Goal: Navigation & Orientation: Find specific page/section

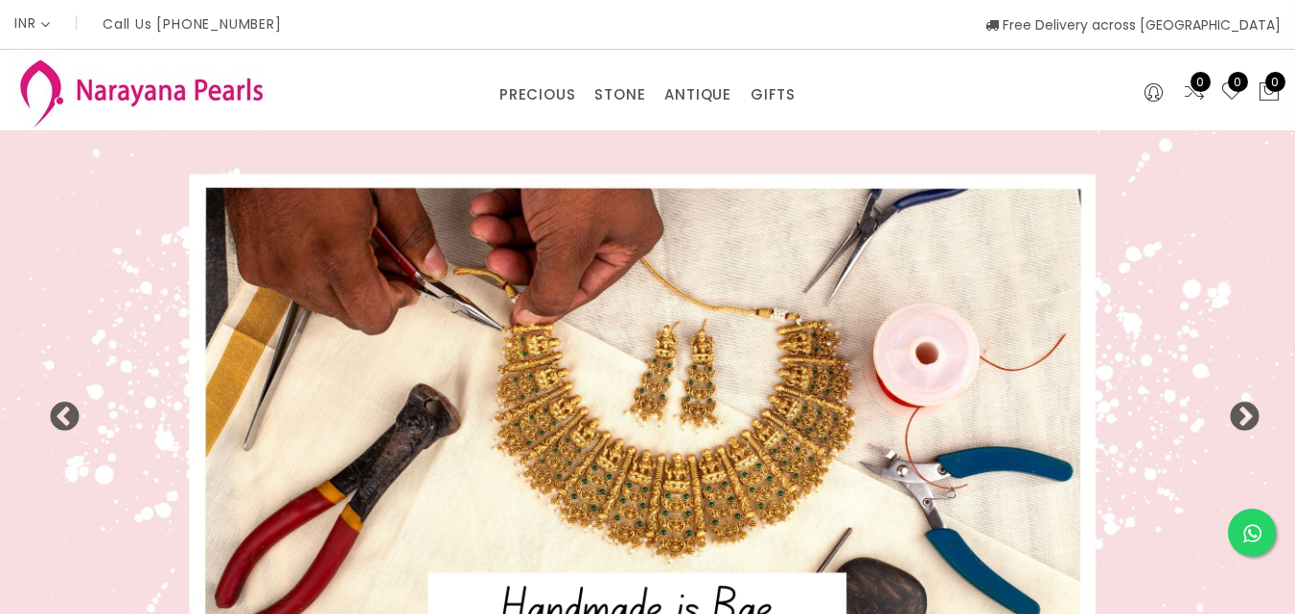
select select "INR"
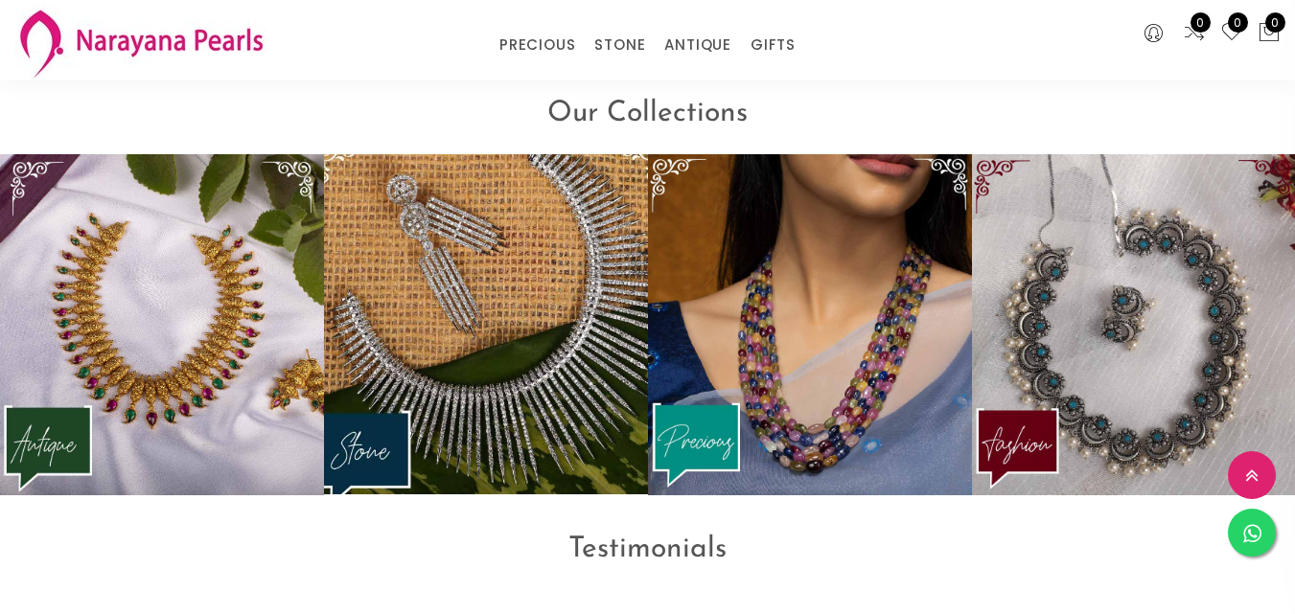
scroll to position [2396, 0]
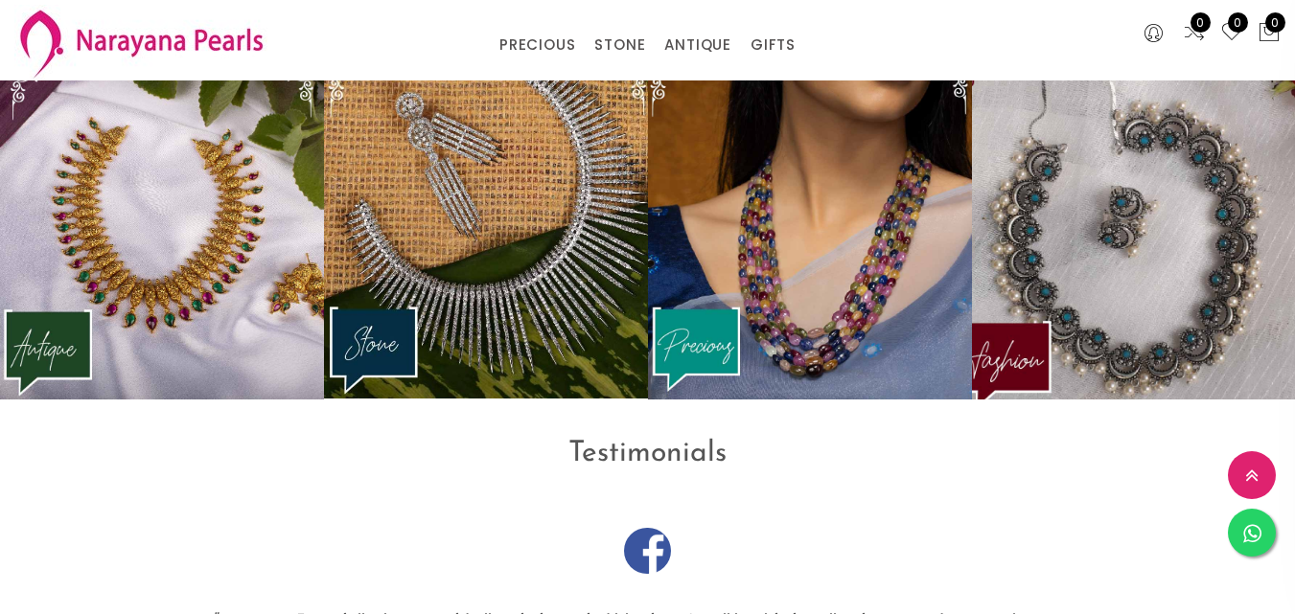
click at [1043, 241] on img at bounding box center [1133, 228] width 357 height 375
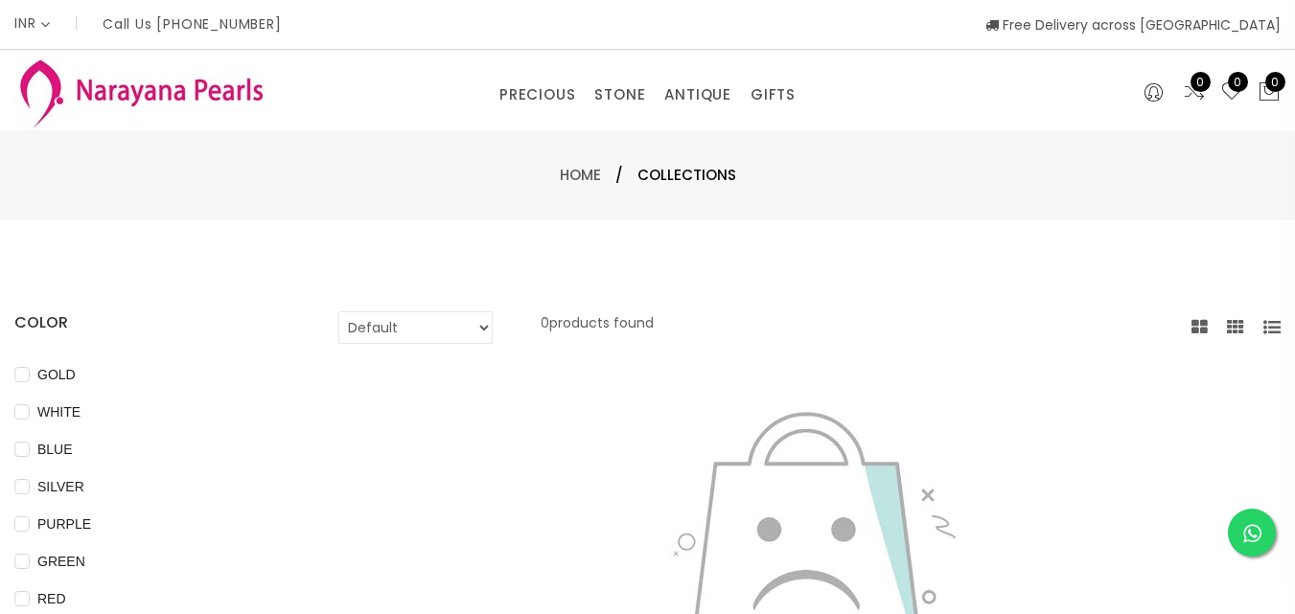
click at [493, 327] on select "Default Price - High to Low Price - Low to High" at bounding box center [415, 327] width 154 height 33
click at [364, 311] on select "Default Price - High to Low Price - Low to High" at bounding box center [415, 327] width 154 height 33
click at [493, 321] on select "Default Price - High to Low Price - Low to High" at bounding box center [415, 327] width 154 height 33
select select "priceLowToHigh"
click at [364, 311] on select "Default Price - High to Low Price - Low to High" at bounding box center [415, 327] width 154 height 33
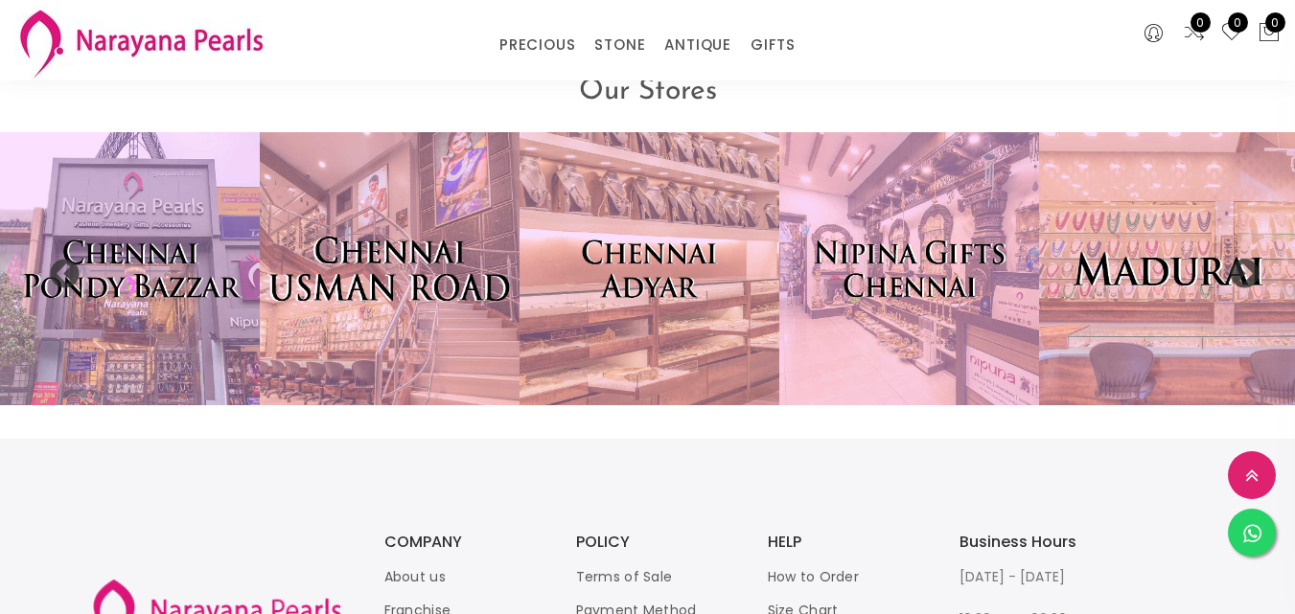
scroll to position [3850, 0]
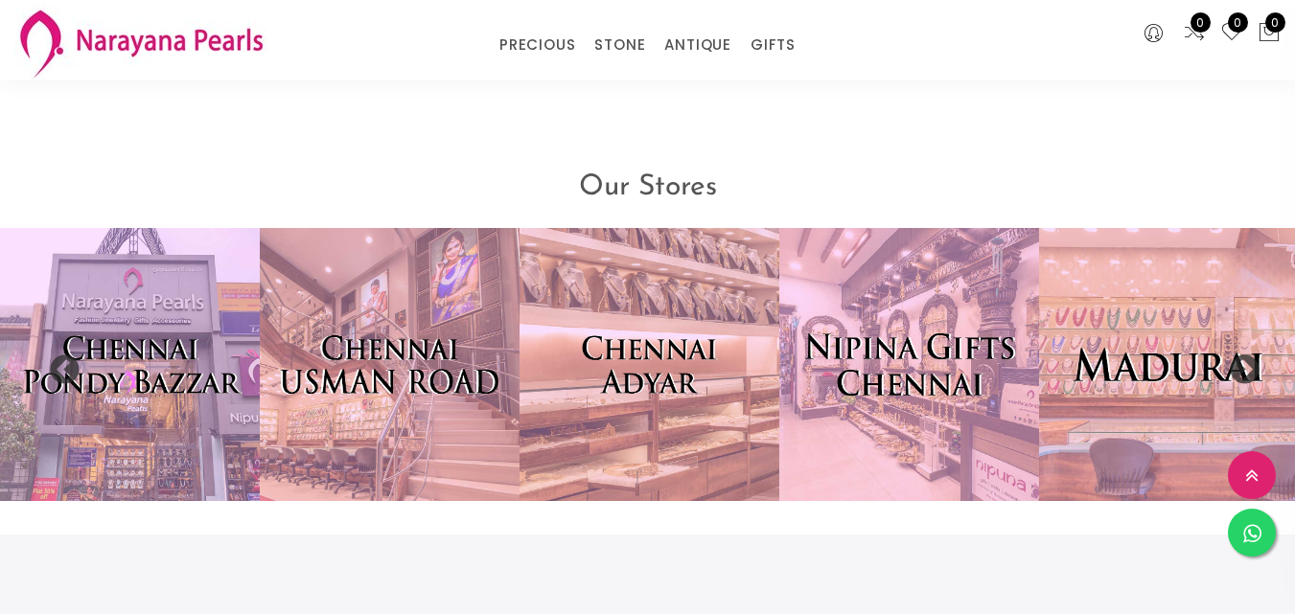
click at [945, 434] on img at bounding box center [909, 365] width 286 height 300
click at [868, 392] on img at bounding box center [909, 365] width 286 height 300
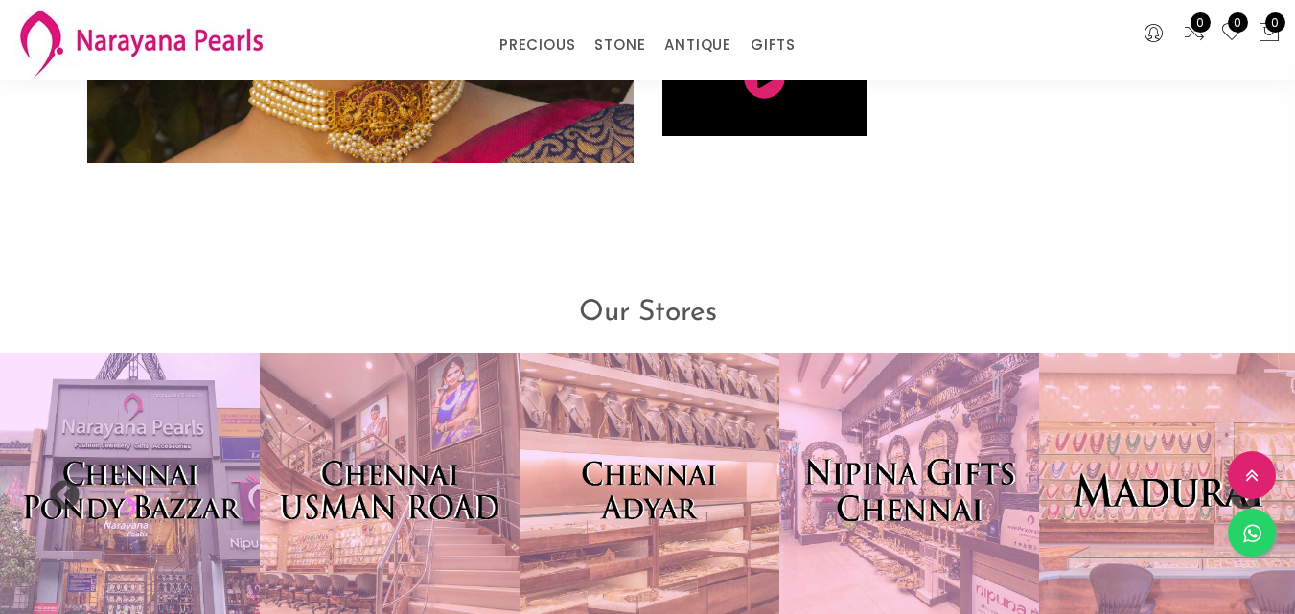
scroll to position [3754, 0]
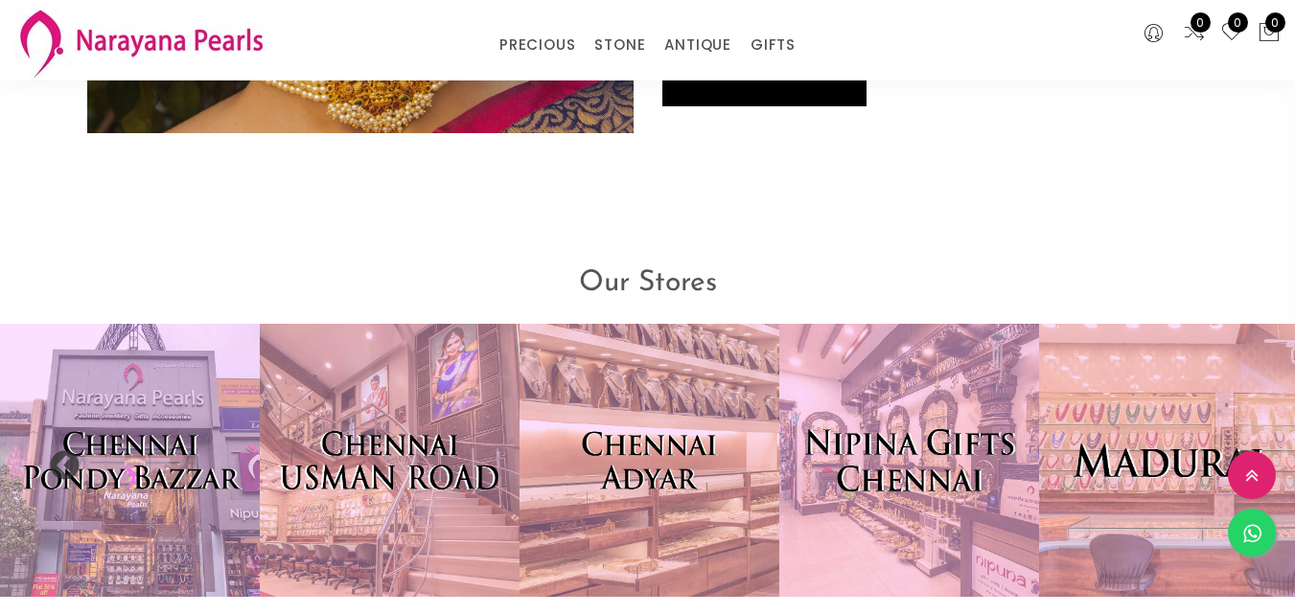
click at [868, 392] on img at bounding box center [909, 461] width 286 height 300
click at [891, 512] on img at bounding box center [909, 461] width 286 height 300
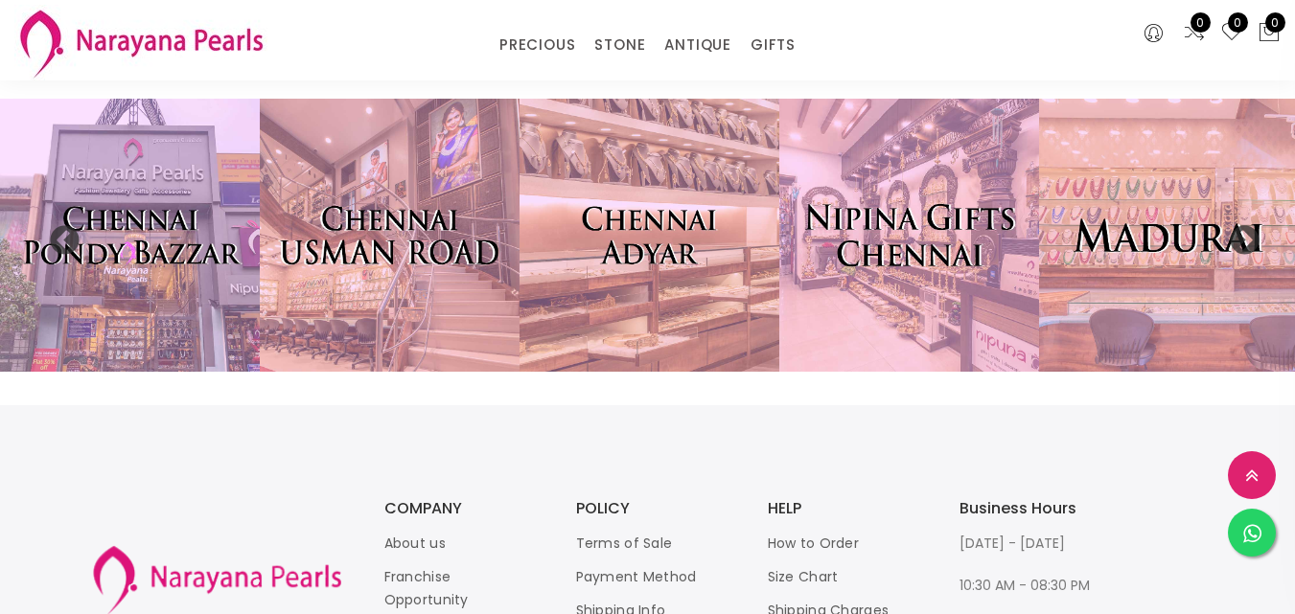
scroll to position [3945, 0]
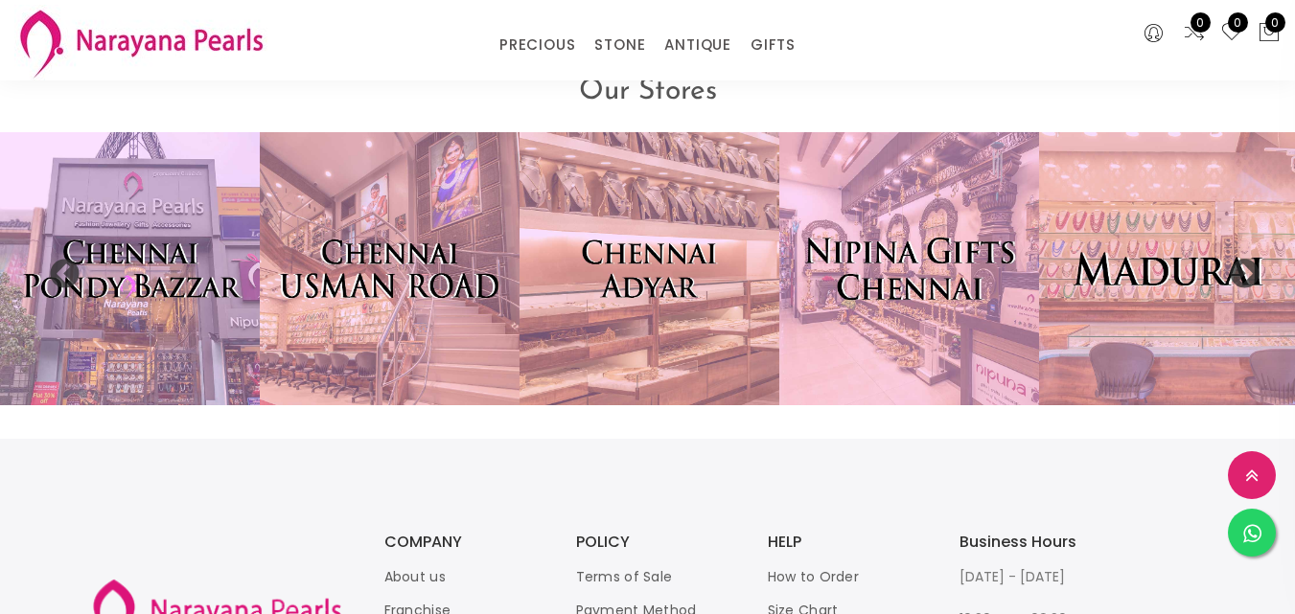
click at [847, 316] on img at bounding box center [909, 269] width 286 height 300
click at [937, 225] on img at bounding box center [909, 269] width 286 height 300
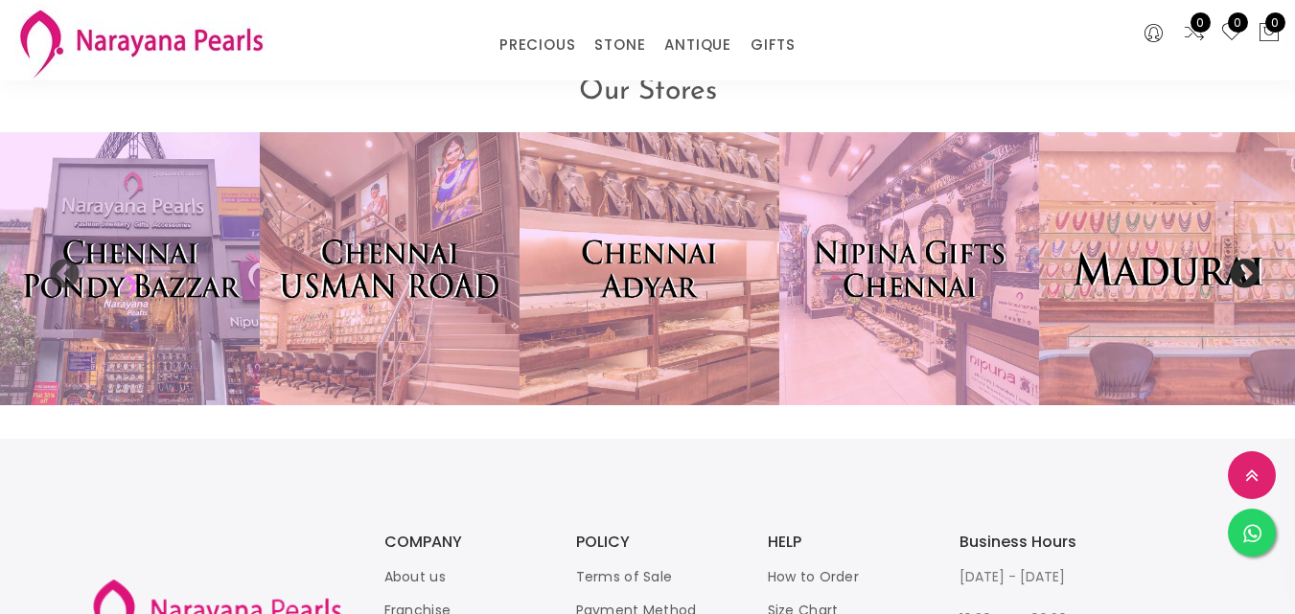
click at [1242, 259] on button "Next" at bounding box center [1237, 268] width 19 height 19
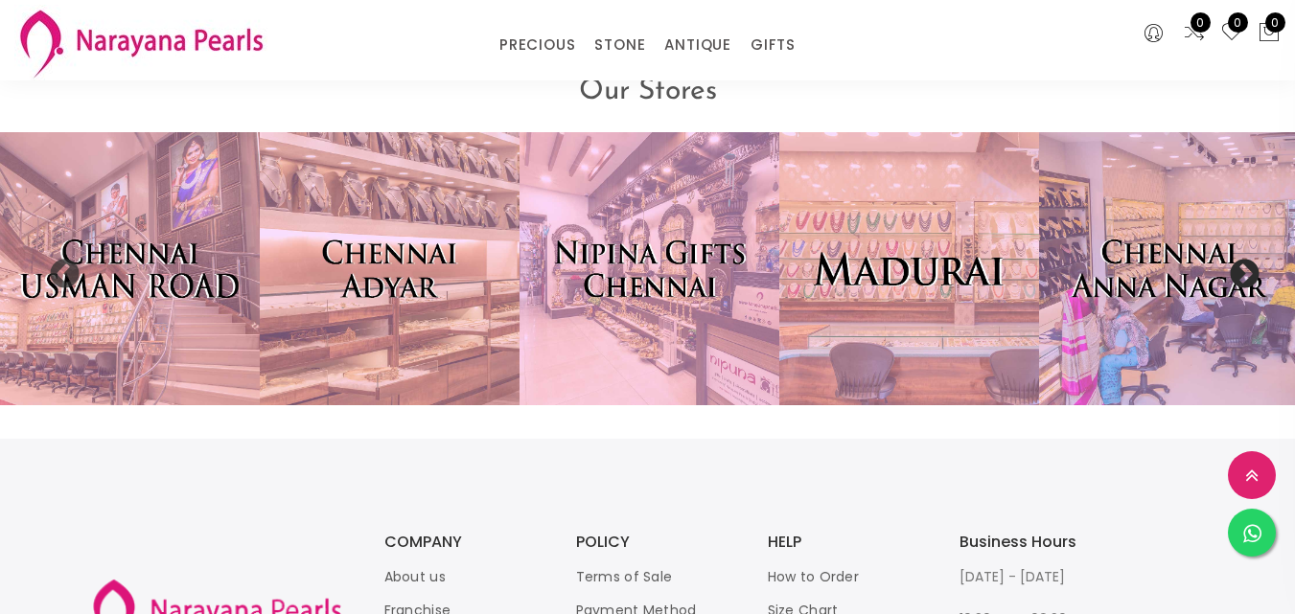
click at [1242, 259] on button "Next" at bounding box center [1237, 268] width 19 height 19
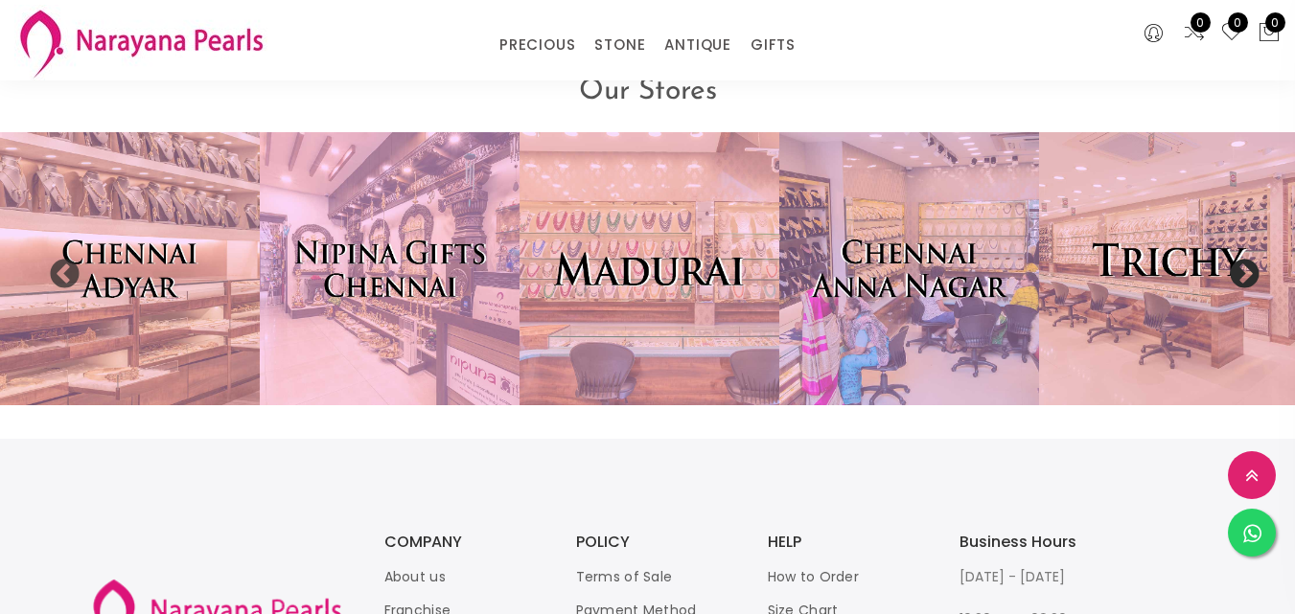
click at [1242, 259] on button "Next" at bounding box center [1237, 268] width 19 height 19
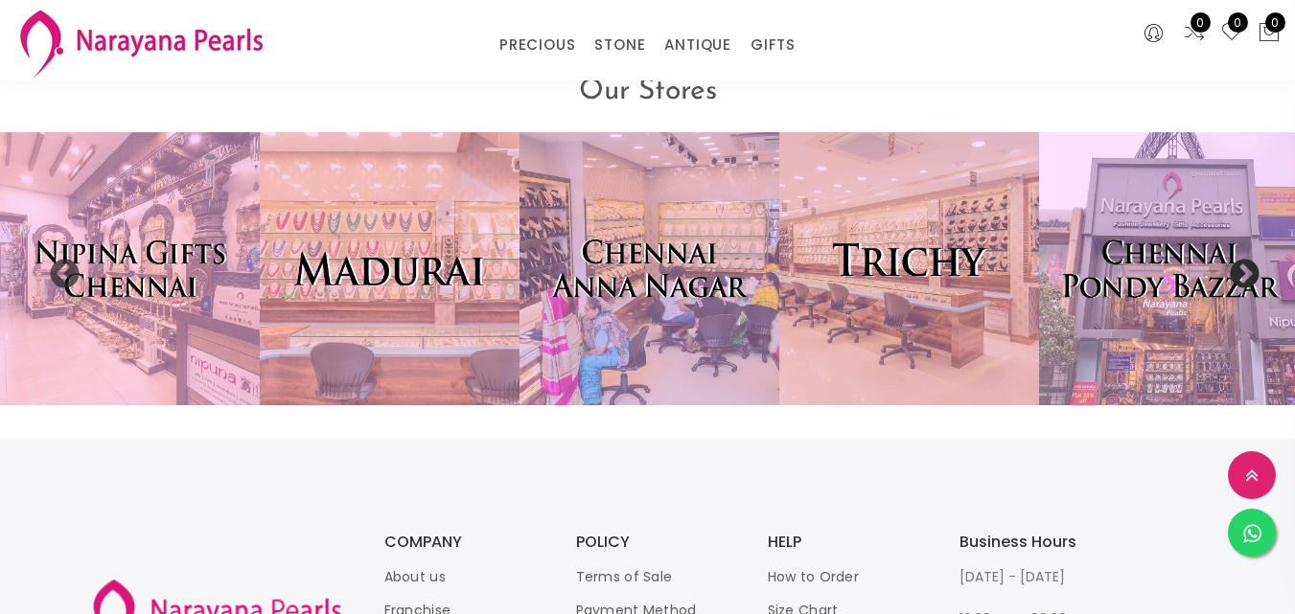
click at [1242, 259] on button "Next" at bounding box center [1237, 268] width 19 height 19
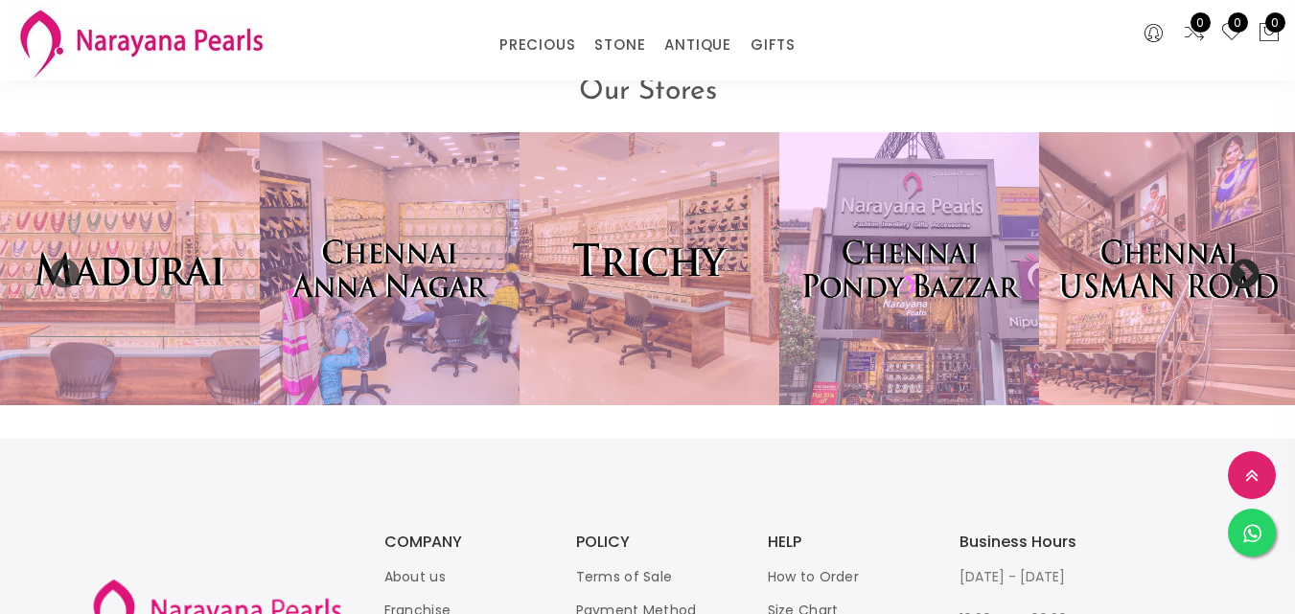
click at [1242, 259] on button "Next" at bounding box center [1237, 268] width 19 height 19
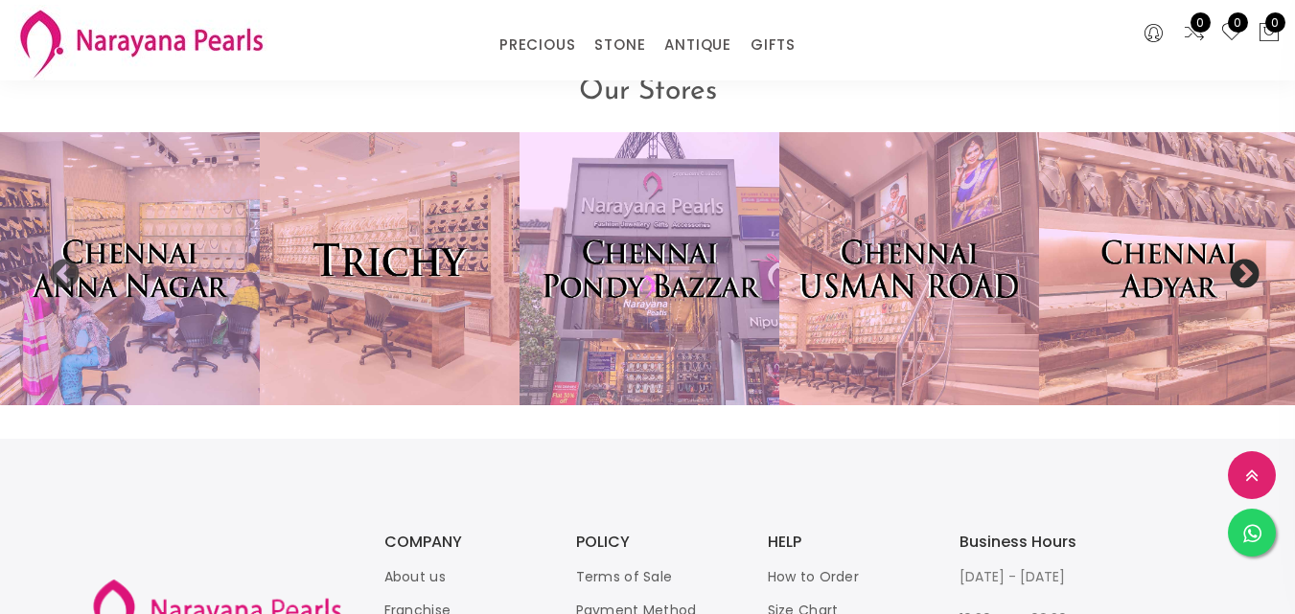
click at [1242, 259] on button "Next" at bounding box center [1237, 268] width 19 height 19
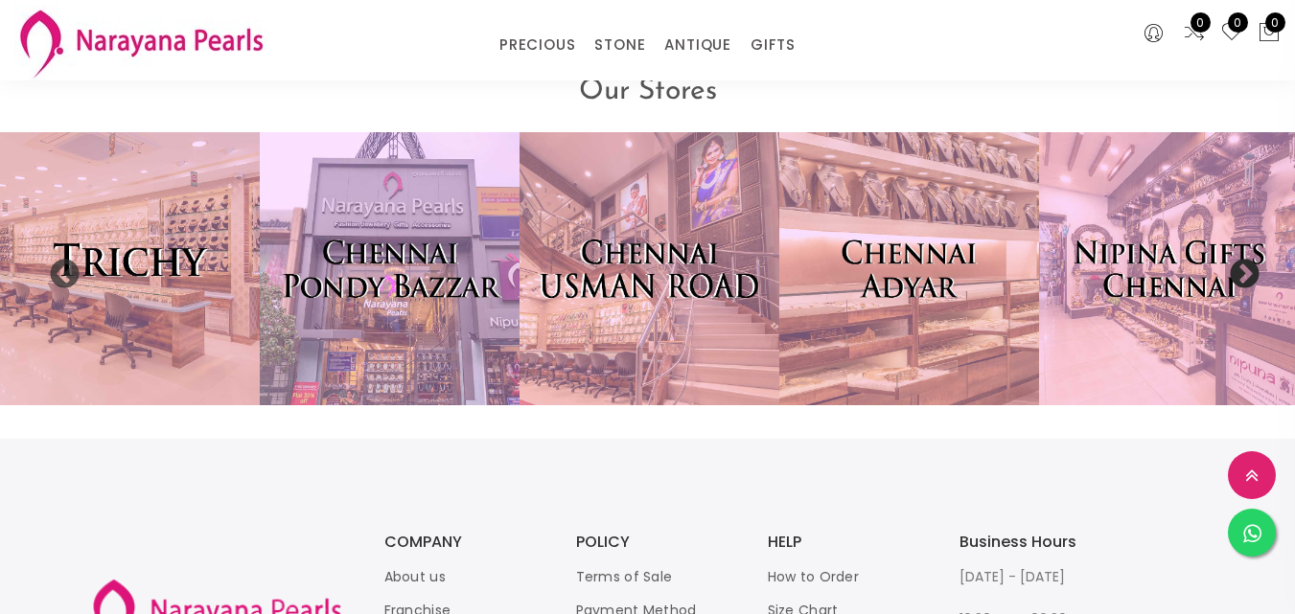
click at [1242, 259] on button "Next" at bounding box center [1237, 268] width 19 height 19
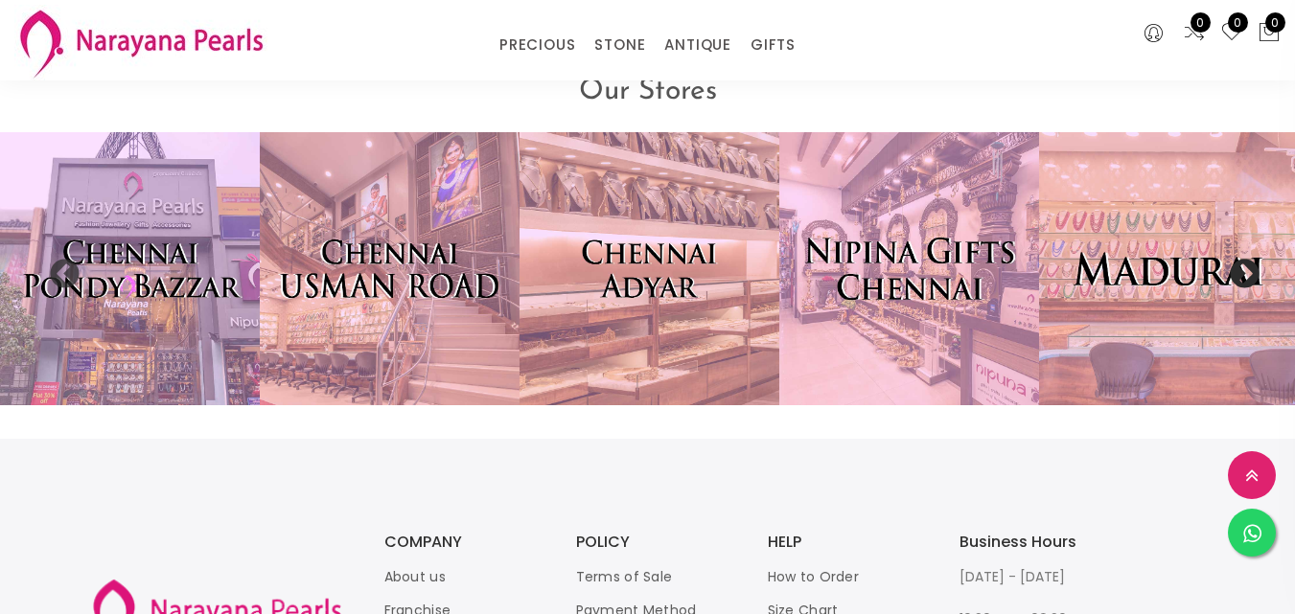
click at [822, 311] on img at bounding box center [909, 269] width 286 height 300
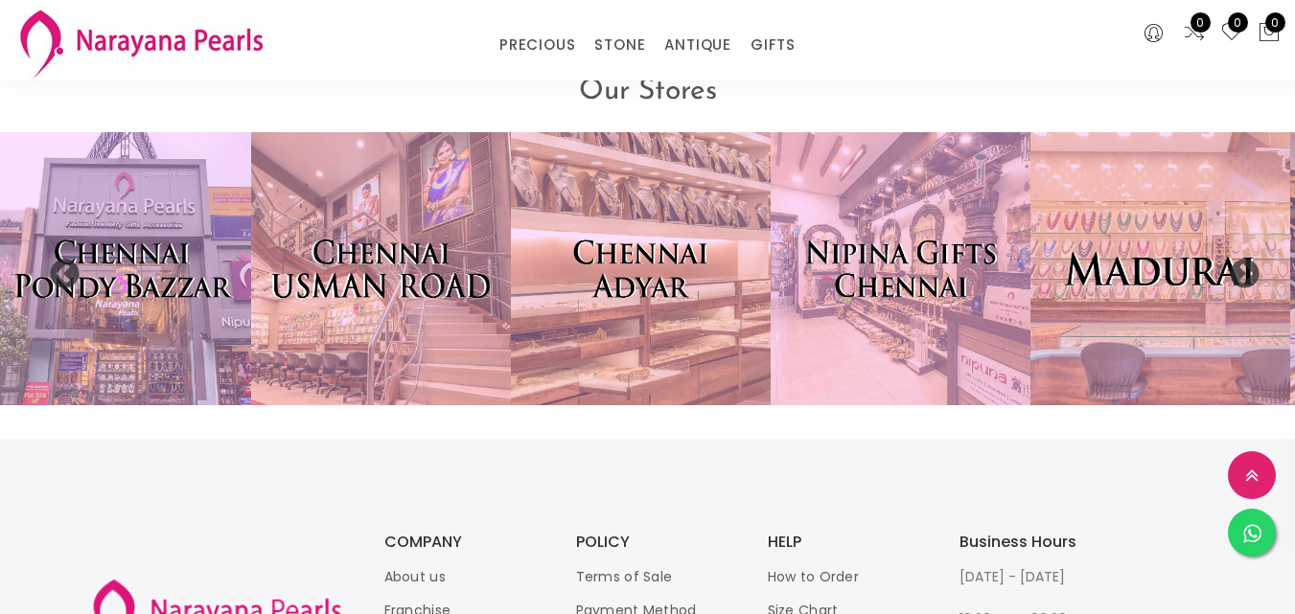
drag, startPoint x: 813, startPoint y: 316, endPoint x: 763, endPoint y: 421, distance: 115.7
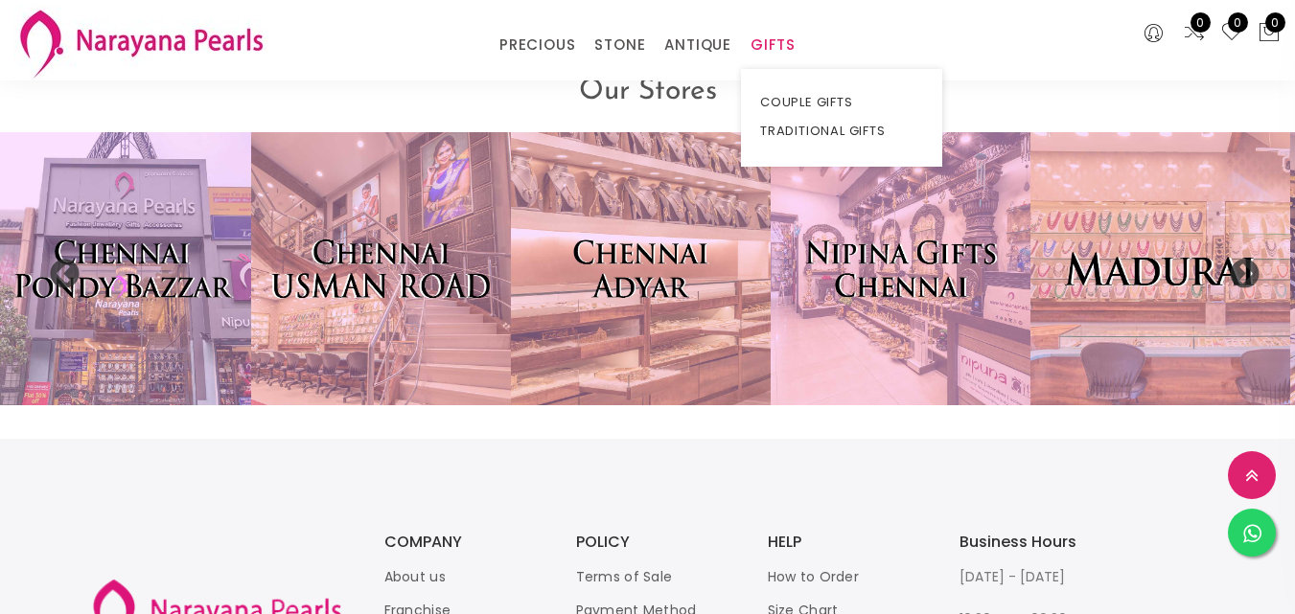
click at [761, 53] on li "GIFTS COUPLE GIFTS TRADITIONAL GIFTS" at bounding box center [773, 45] width 64 height 29
click at [802, 104] on link "COUPLE GIFTS" at bounding box center [841, 102] width 163 height 29
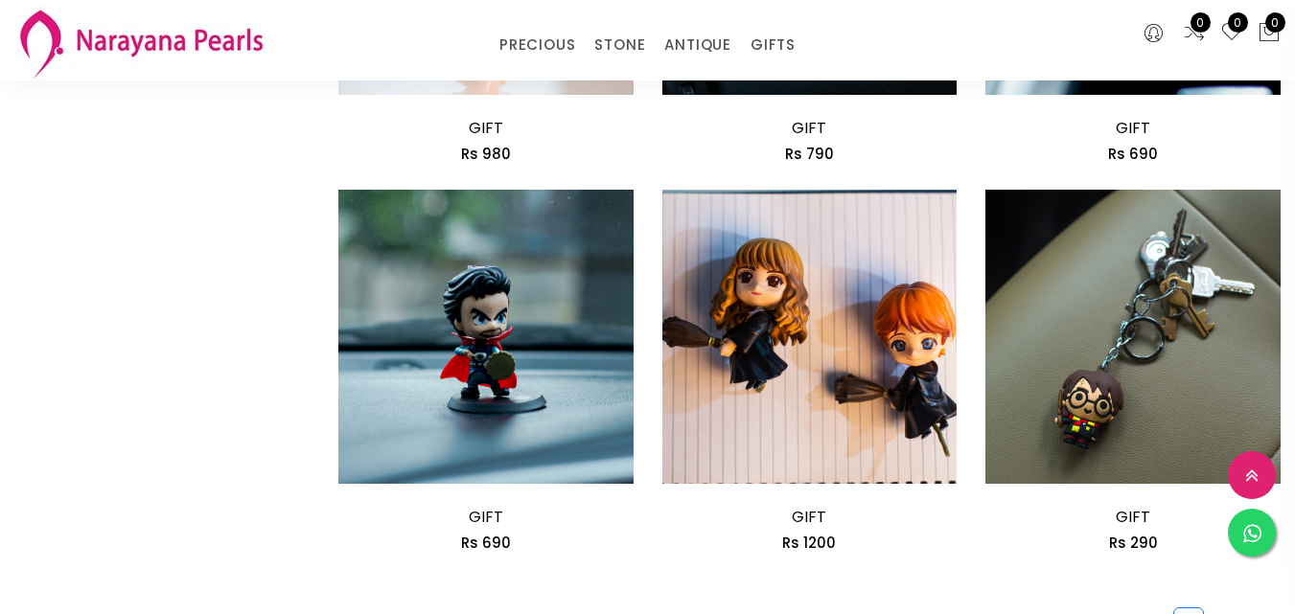
scroll to position [2492, 0]
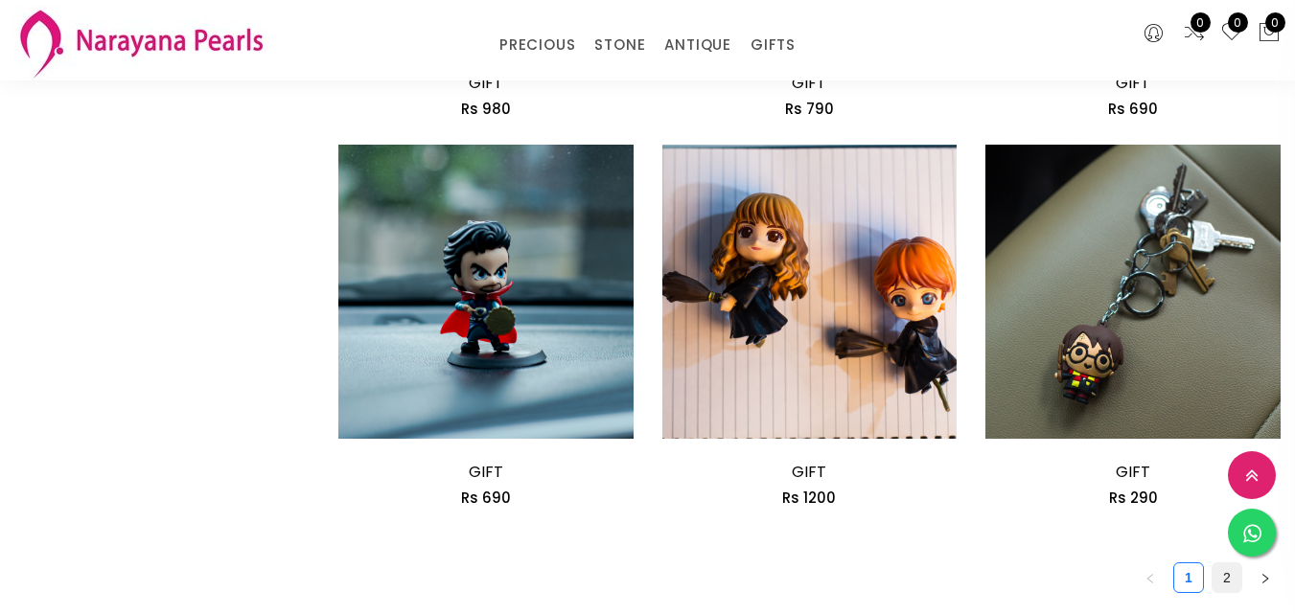
click at [1212, 564] on link "2" at bounding box center [1226, 578] width 29 height 29
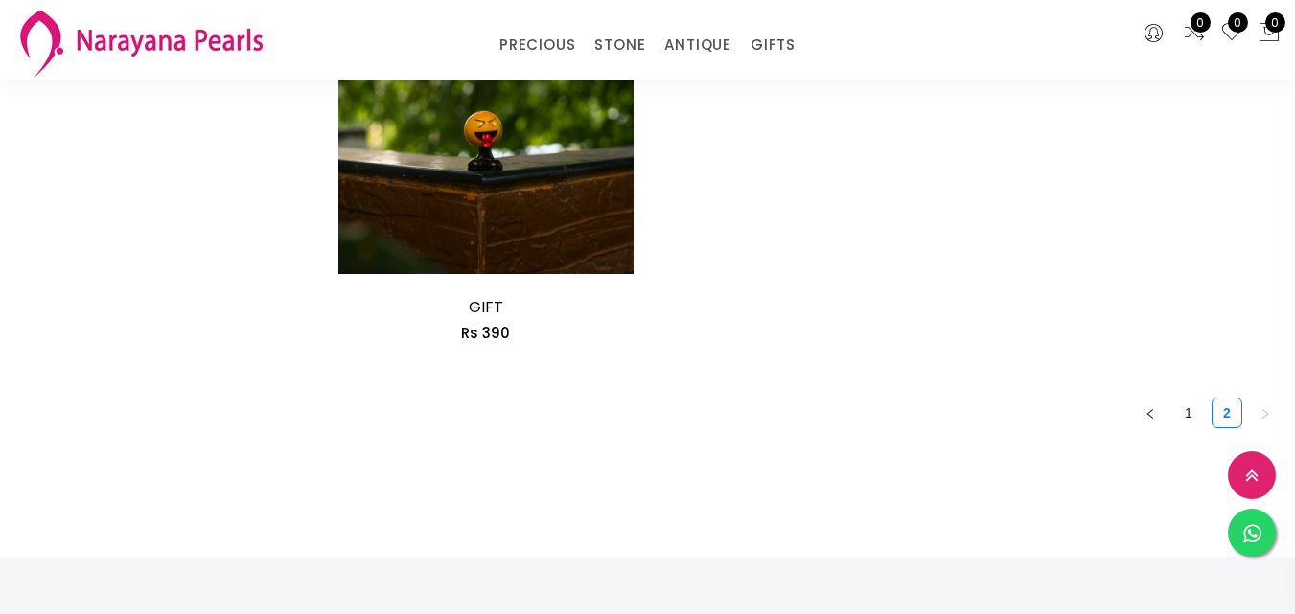
scroll to position [2363, 0]
click at [1174, 401] on link "1" at bounding box center [1188, 415] width 29 height 29
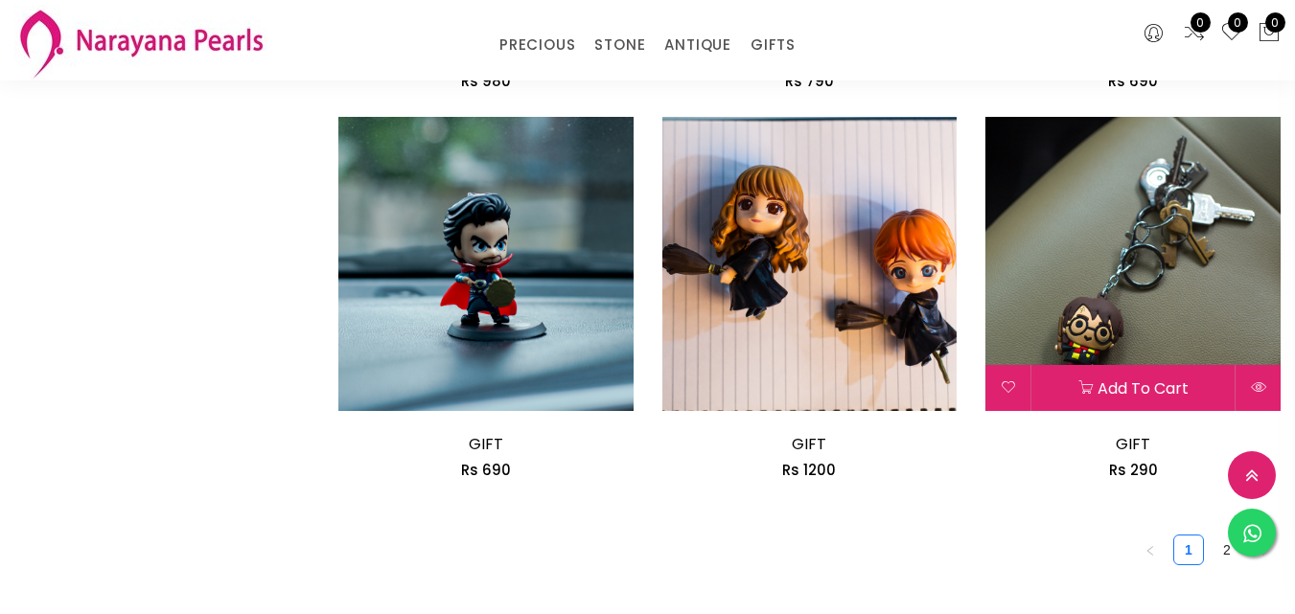
scroll to position [2446, 0]
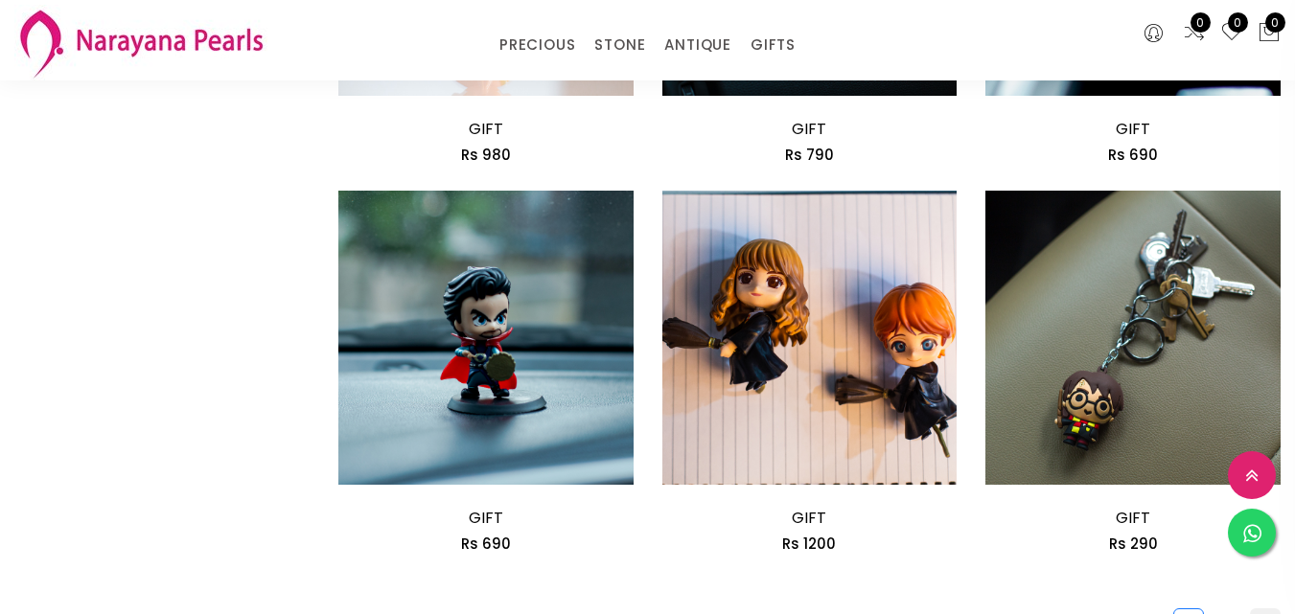
click at [1250, 609] on button "button" at bounding box center [1265, 624] width 31 height 31
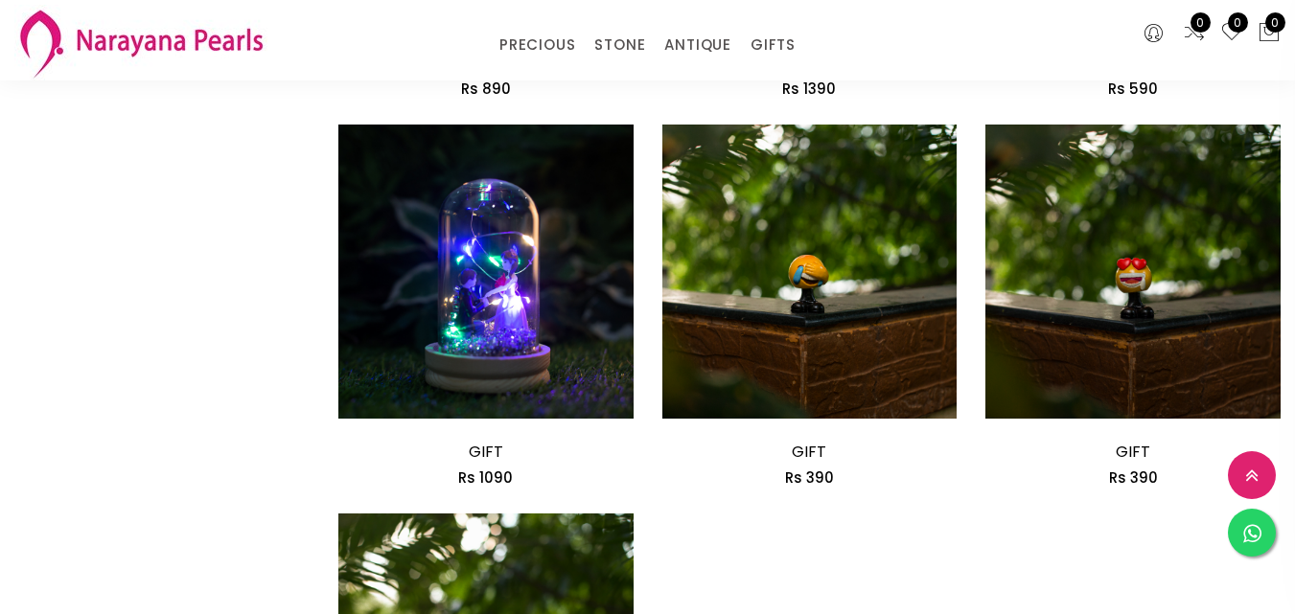
scroll to position [1629, 0]
